Goal: Task Accomplishment & Management: Manage account settings

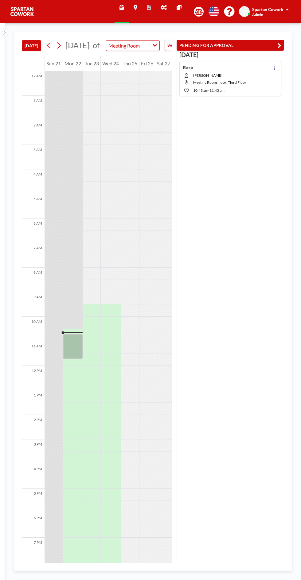
scroll to position [49, 0]
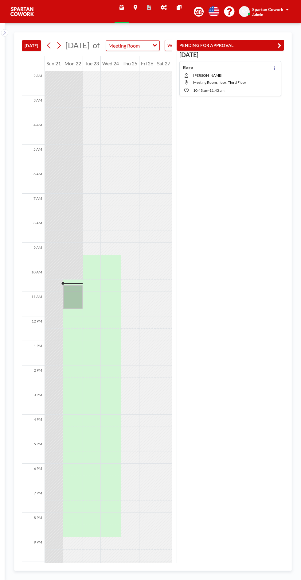
click at [274, 67] on icon at bounding box center [273, 68] width 1 height 4
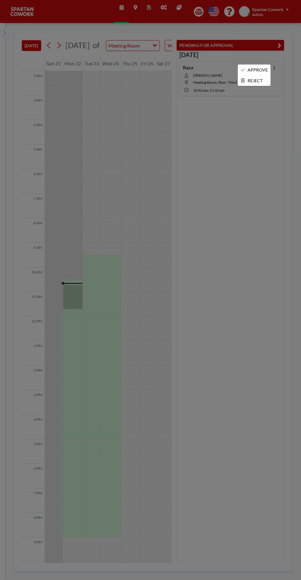
click at [258, 71] on li "APPROVE" at bounding box center [254, 70] width 32 height 10
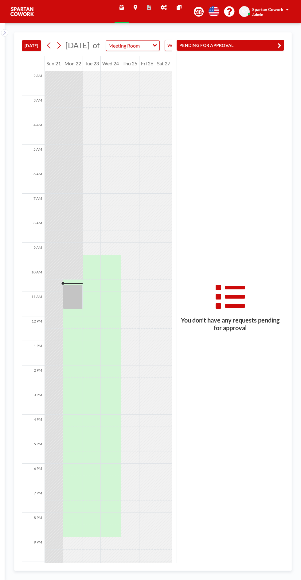
click at [72, 304] on div at bounding box center [73, 297] width 20 height 25
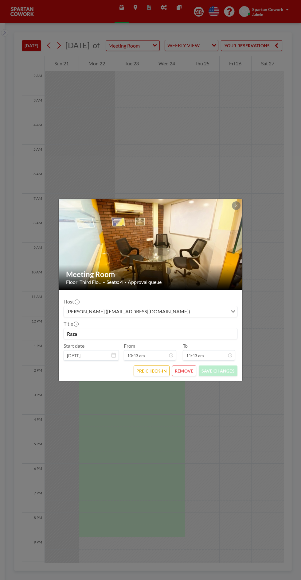
click at [235, 205] on icon at bounding box center [236, 205] width 2 height 2
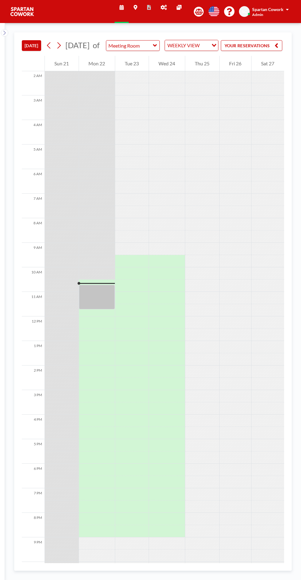
scroll to position [0, 82]
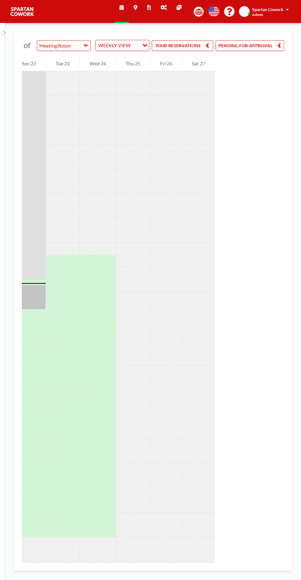
click at [264, 51] on button "PENDING FOR APPROVAL" at bounding box center [249, 45] width 68 height 11
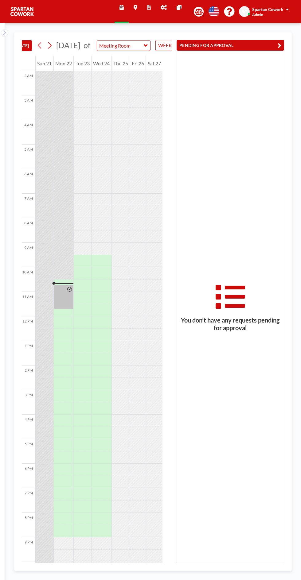
scroll to position [0, 0]
